Goal: Task Accomplishment & Management: Use online tool/utility

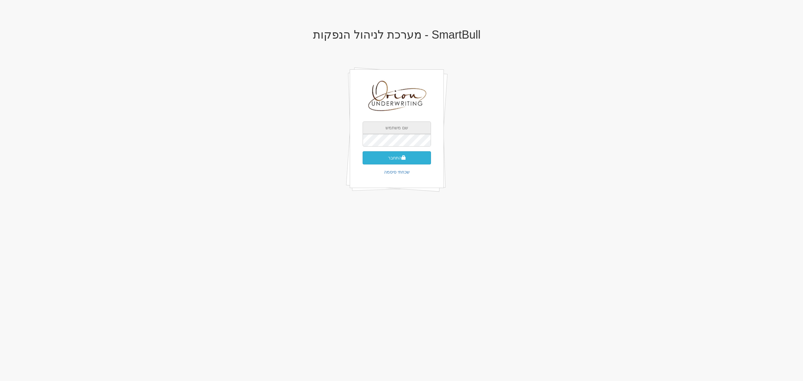
type input "[EMAIL_ADDRESS][DOMAIN_NAME]"
click at [402, 158] on span "submit" at bounding box center [404, 157] width 4 height 4
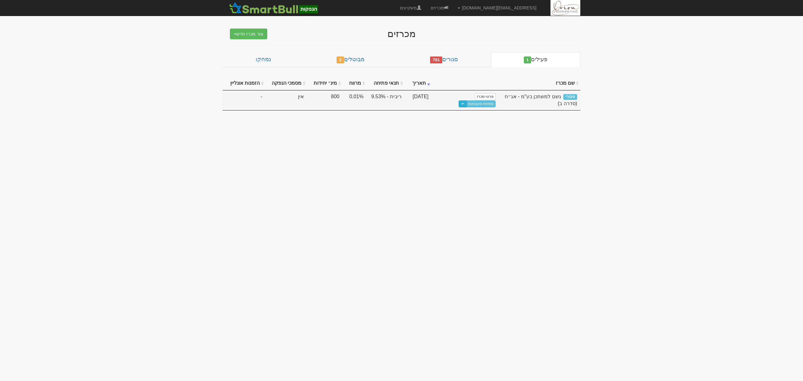
click at [459, 100] on button "Toggle Dropdown" at bounding box center [463, 103] width 8 height 7
click at [473, 100] on link "פתיחת מעטפות" at bounding box center [481, 103] width 29 height 7
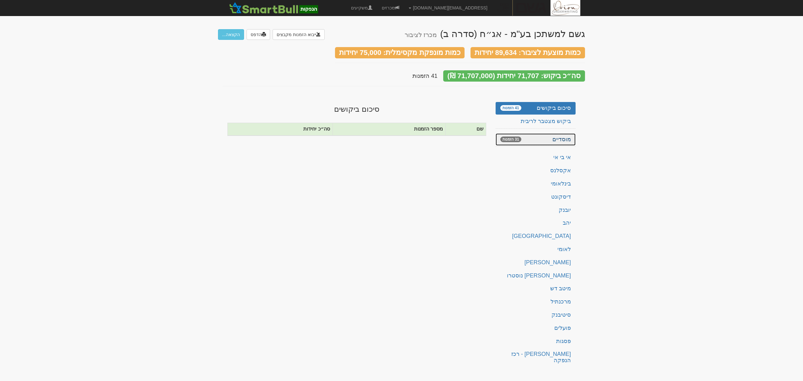
click at [545, 133] on link "מוסדיים 31 הזמנות" at bounding box center [536, 139] width 80 height 13
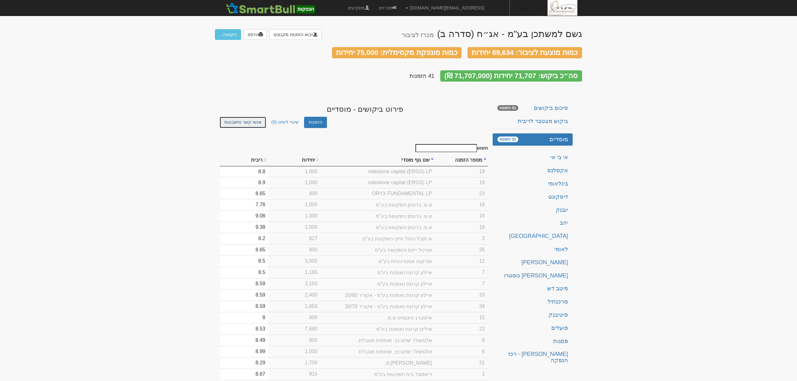
click at [249, 117] on link "אנשי קשר וחשבונות" at bounding box center [243, 122] width 46 height 11
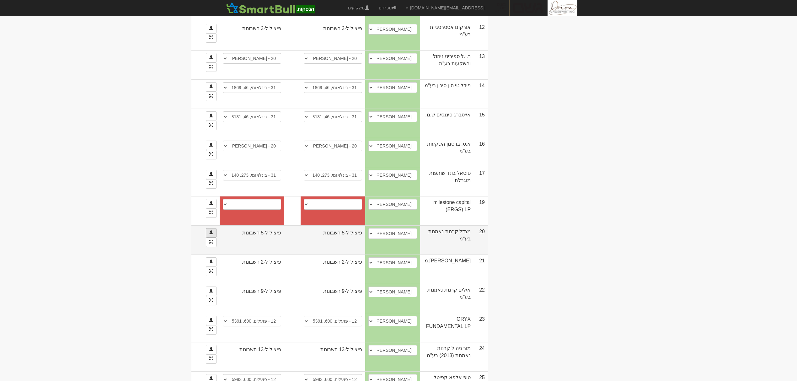
scroll to position [461, 0]
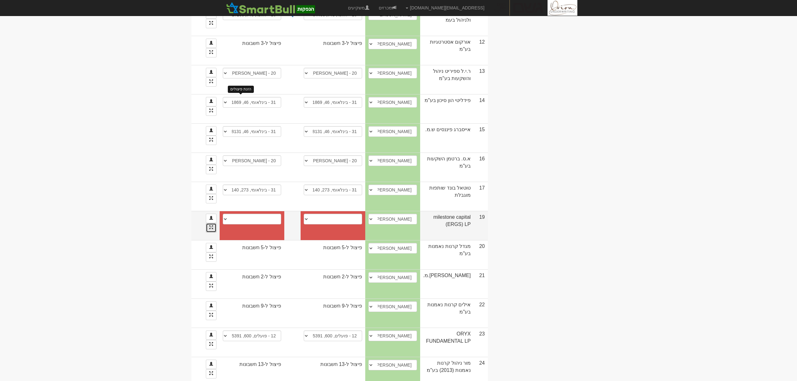
click at [213, 225] on span at bounding box center [211, 227] width 4 height 4
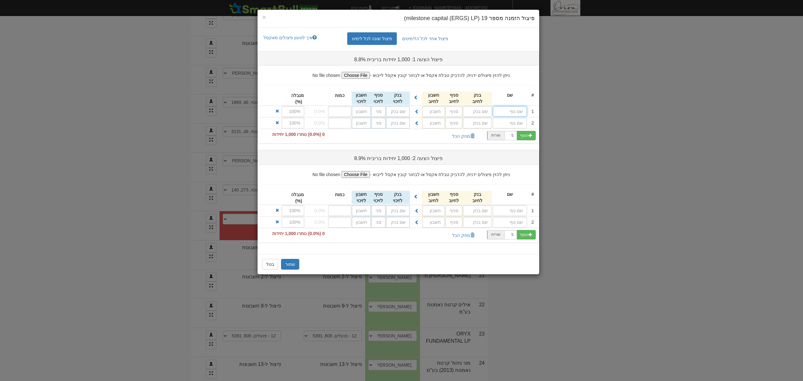
click at [506, 108] on input "text" at bounding box center [510, 111] width 34 height 11
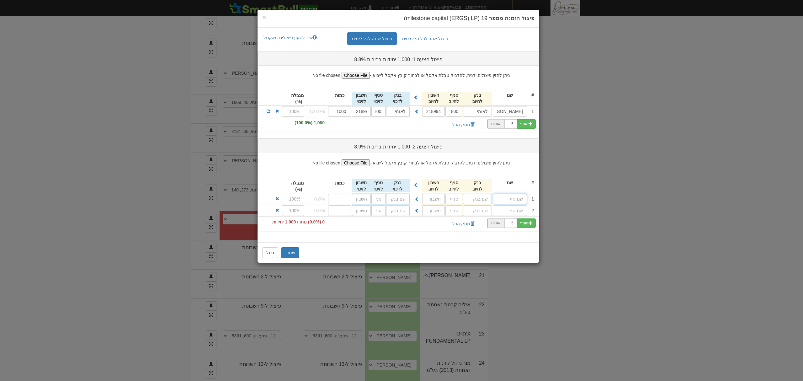
click at [517, 201] on input "text" at bounding box center [510, 199] width 34 height 11
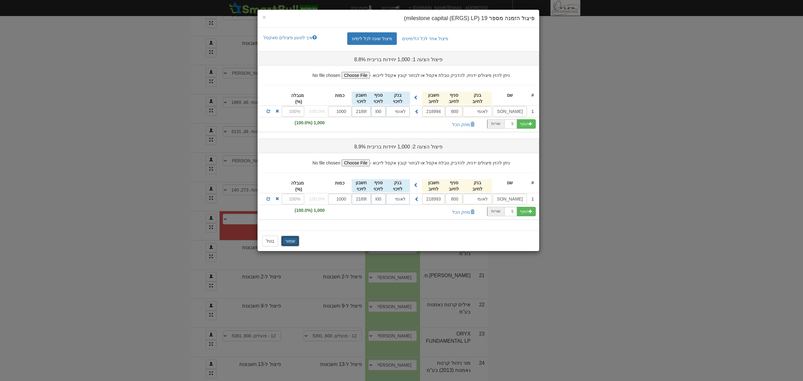
click at [292, 240] on button "שמור" at bounding box center [290, 241] width 18 height 11
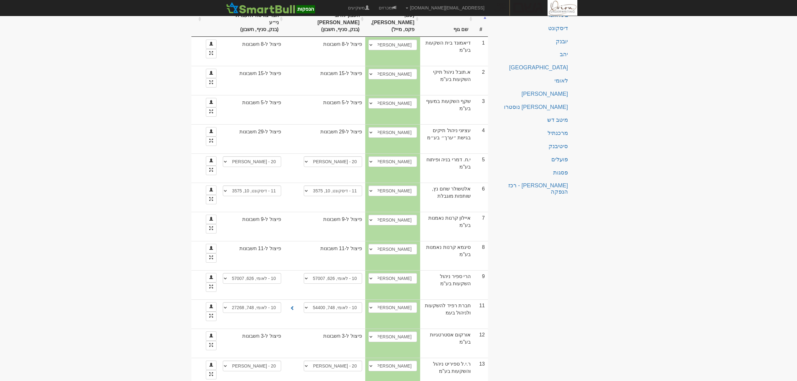
scroll to position [0, 0]
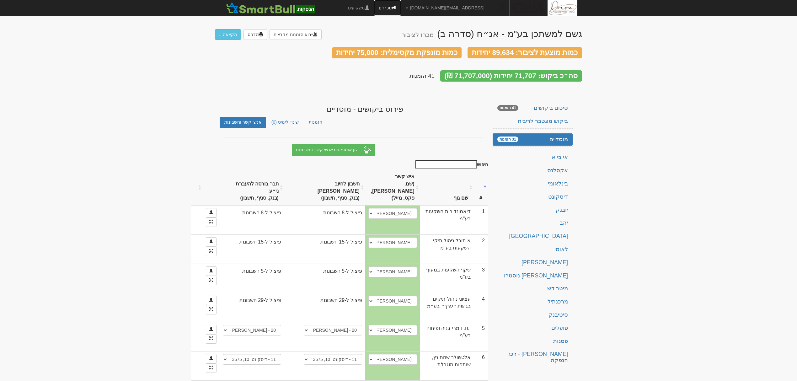
click at [401, 13] on link "מכרזים" at bounding box center [387, 8] width 27 height 16
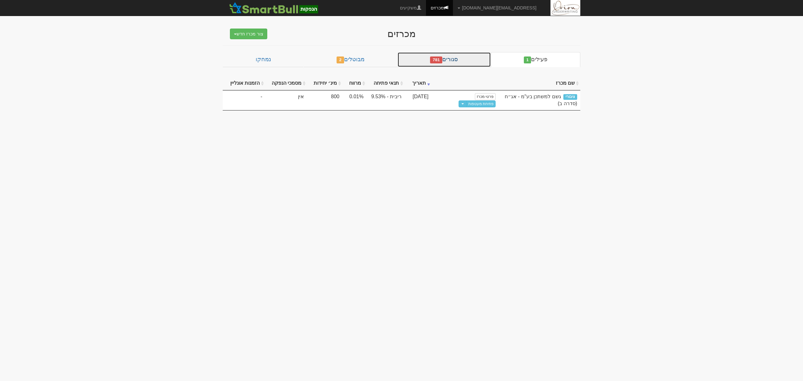
click at [441, 62] on span "781" at bounding box center [436, 59] width 12 height 7
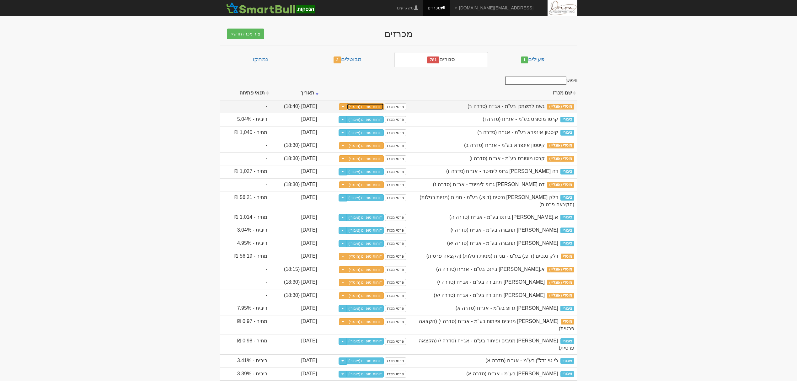
click at [384, 107] on link "דוחות סופיים (מוסדי)" at bounding box center [365, 106] width 37 height 7
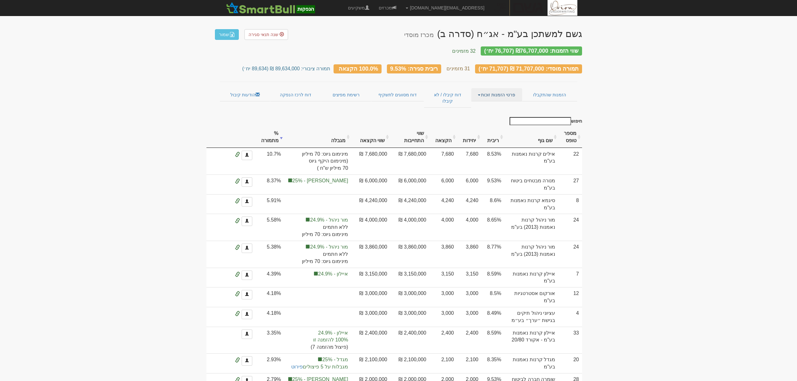
click at [498, 88] on link "פרטי הזמנות זוכות" at bounding box center [496, 94] width 51 height 13
click at [495, 103] on link "אנשי קשר וחשבונות" at bounding box center [497, 107] width 50 height 8
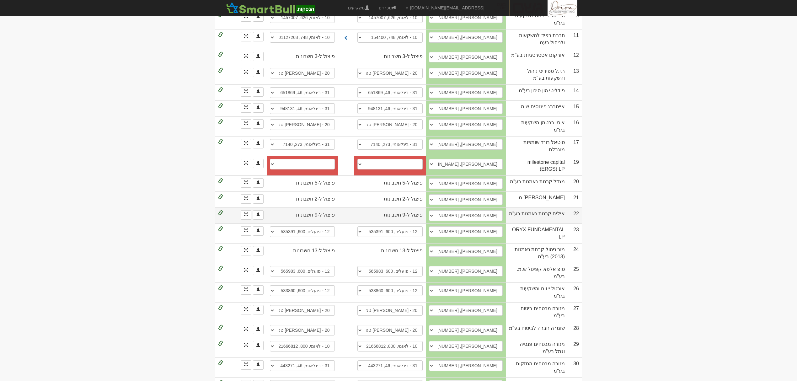
scroll to position [325, 0]
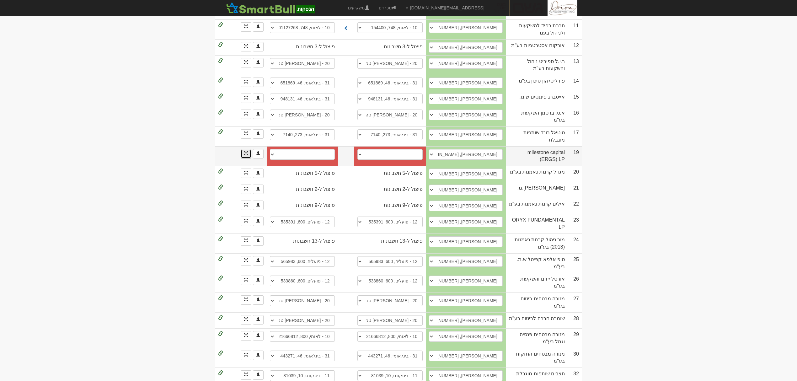
click at [246, 149] on link at bounding box center [246, 153] width 11 height 9
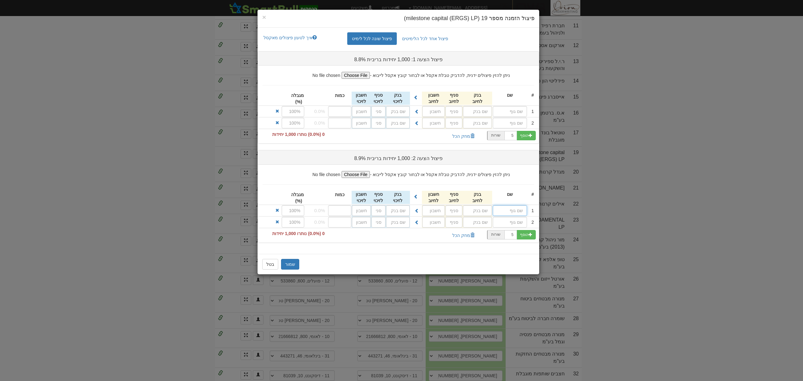
click at [514, 214] on input "text" at bounding box center [510, 210] width 34 height 11
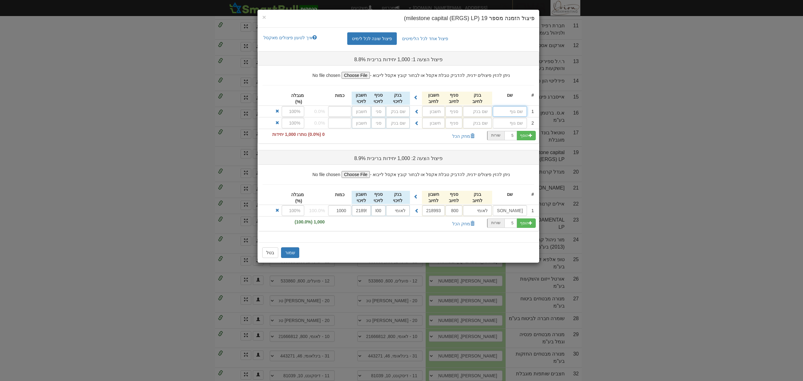
click at [511, 111] on input "text" at bounding box center [510, 111] width 34 height 11
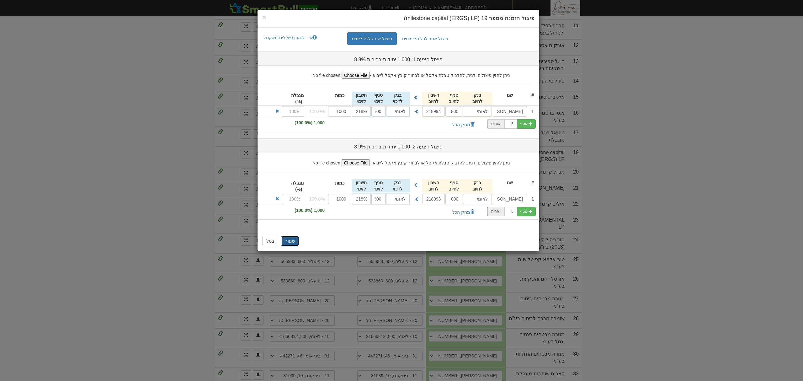
click at [294, 239] on button "שמור" at bounding box center [290, 241] width 18 height 11
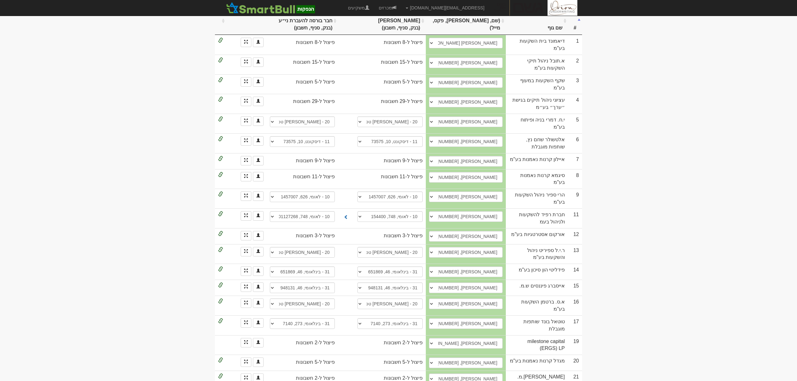
scroll to position [0, 0]
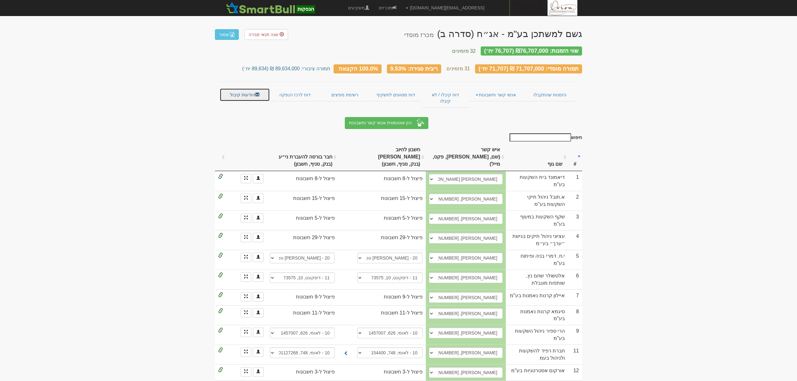
click at [242, 91] on link "הודעות קיבול" at bounding box center [245, 94] width 50 height 13
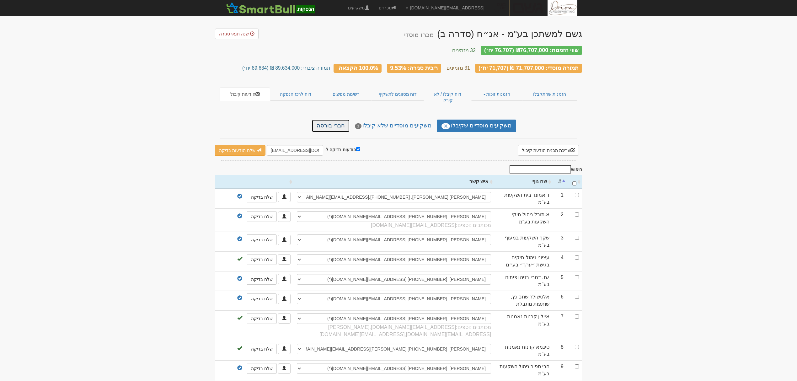
click at [337, 120] on link "חברי בורסה" at bounding box center [331, 126] width 38 height 13
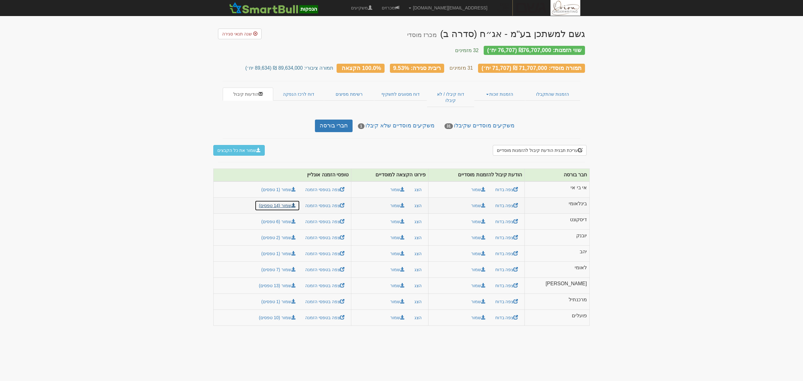
click at [299, 200] on link "שמור (14 טפסים)" at bounding box center [277, 205] width 45 height 11
click at [288, 232] on link "שמור (2 טפסים)" at bounding box center [278, 237] width 43 height 11
click at [298, 280] on link "שמור (13 טפסים)" at bounding box center [277, 285] width 45 height 11
click at [287, 312] on link "שמור (10 טפסים)" at bounding box center [277, 317] width 45 height 11
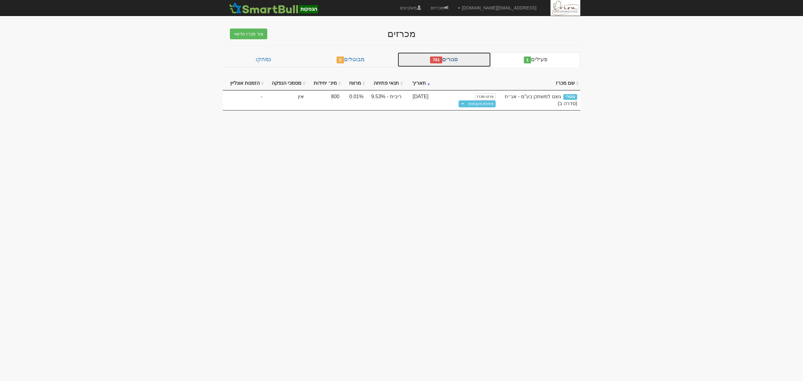
click at [464, 53] on link "סגורים 781" at bounding box center [445, 59] width 94 height 15
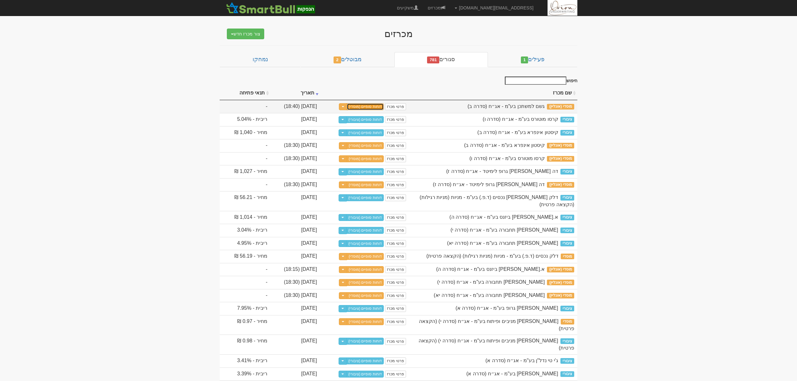
click at [384, 106] on link "דוחות סופיים (מוסדי)" at bounding box center [365, 106] width 37 height 7
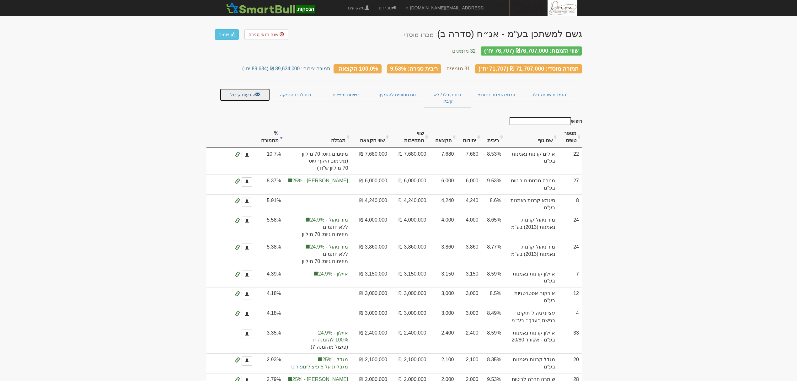
click at [254, 94] on link "הודעות קיבול" at bounding box center [245, 94] width 51 height 13
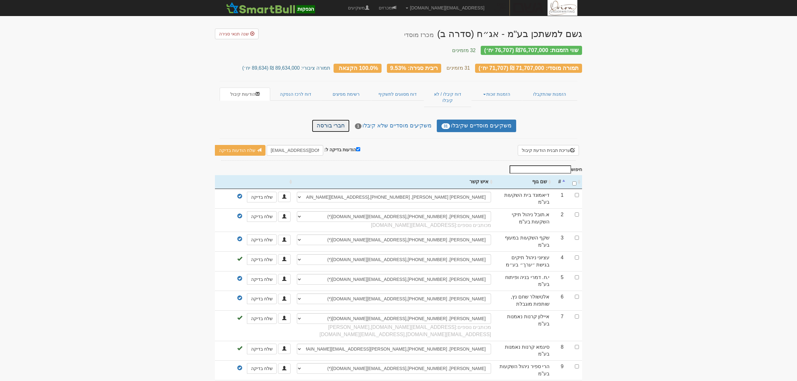
click at [340, 120] on link "חברי בורסה" at bounding box center [331, 126] width 38 height 13
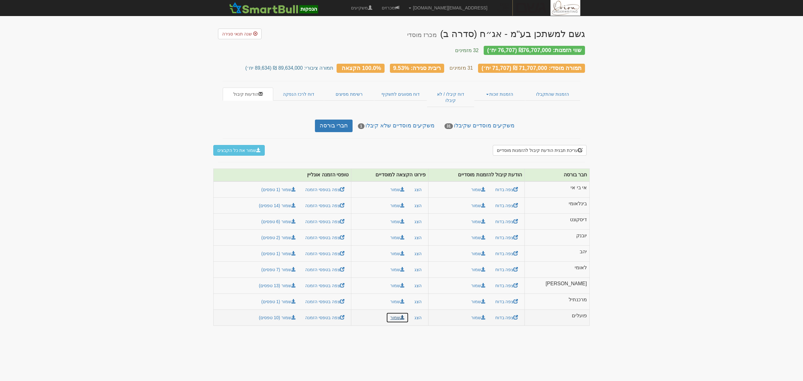
click at [409, 312] on button "שמור" at bounding box center [397, 317] width 23 height 11
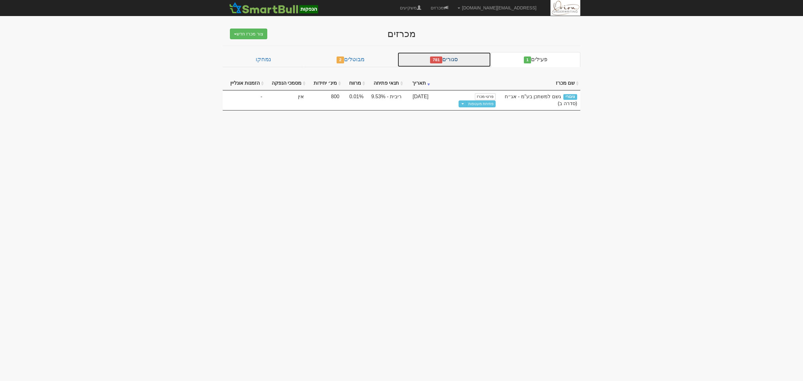
click at [451, 60] on link "סגורים 781" at bounding box center [445, 59] width 94 height 15
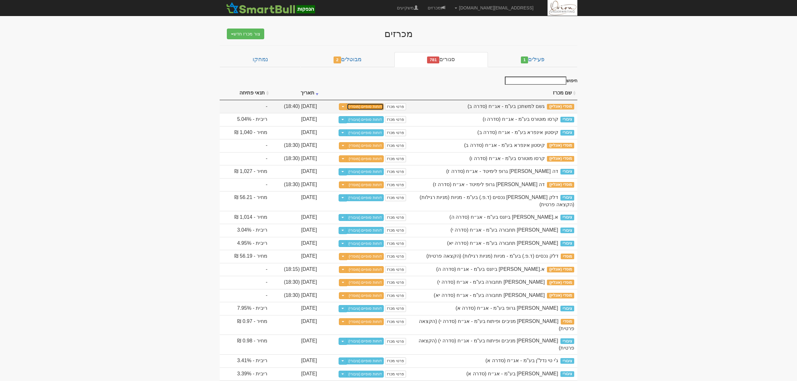
click at [384, 103] on link "דוחות סופיים (מוסדי)" at bounding box center [365, 106] width 37 height 7
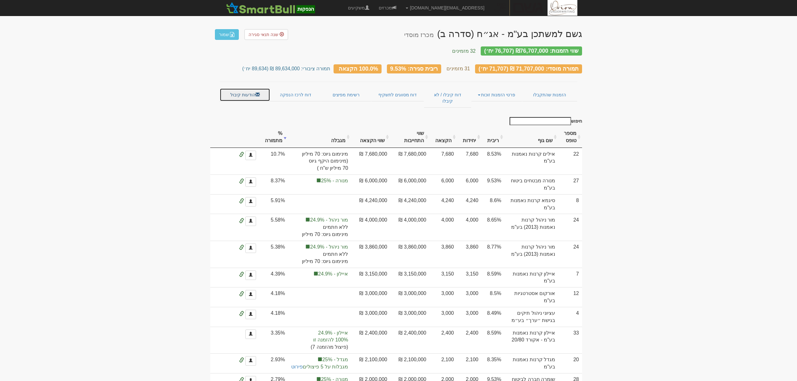
click at [244, 88] on link "הודעות קיבול" at bounding box center [245, 94] width 51 height 13
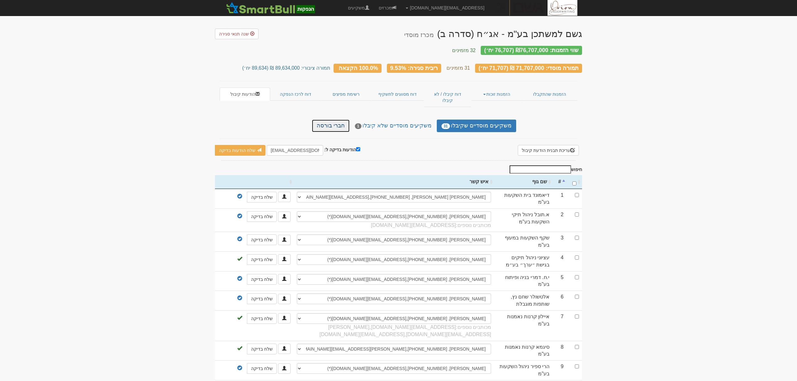
click at [340, 120] on link "חברי בורסה" at bounding box center [331, 126] width 38 height 13
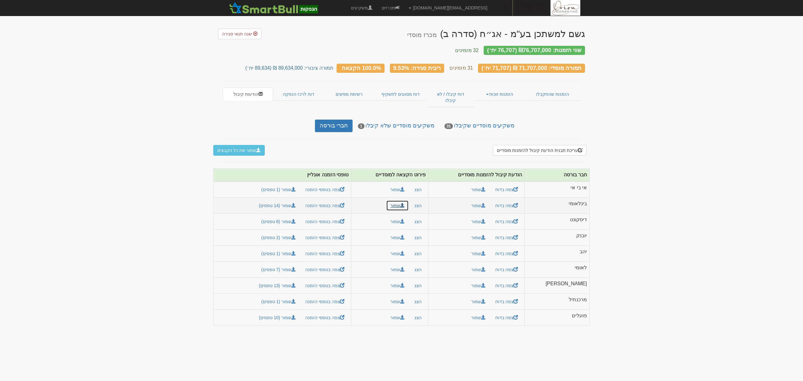
click at [409, 200] on button "שמור" at bounding box center [397, 205] width 23 height 11
click at [409, 232] on button "שמור" at bounding box center [397, 237] width 23 height 11
